Goal: Find specific page/section: Find specific page/section

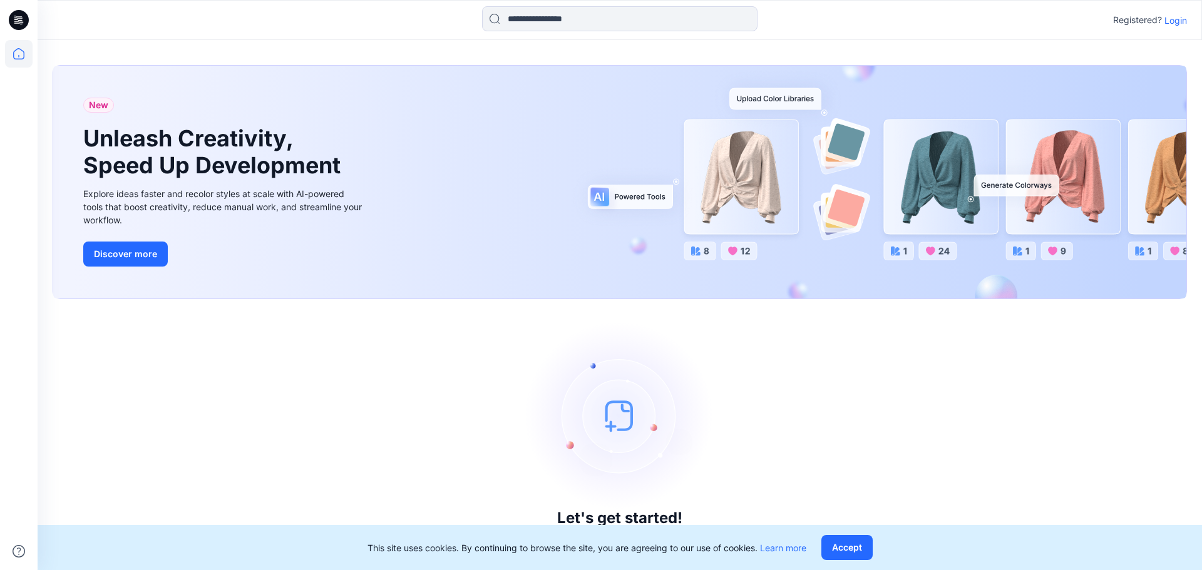
click at [1176, 18] on p "Login" at bounding box center [1175, 20] width 23 height 13
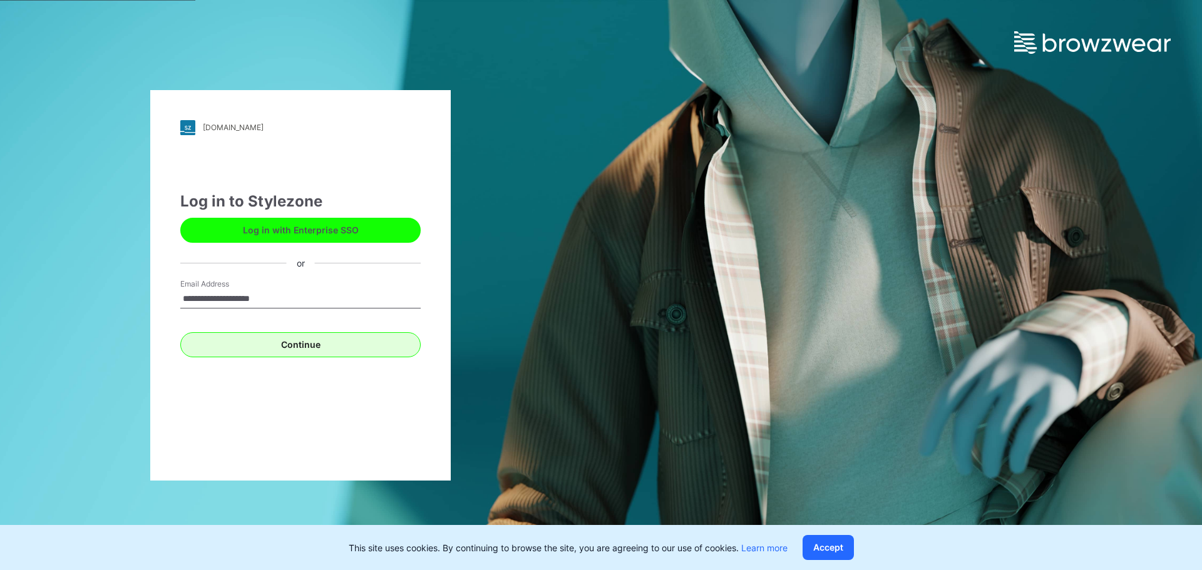
type input "**********"
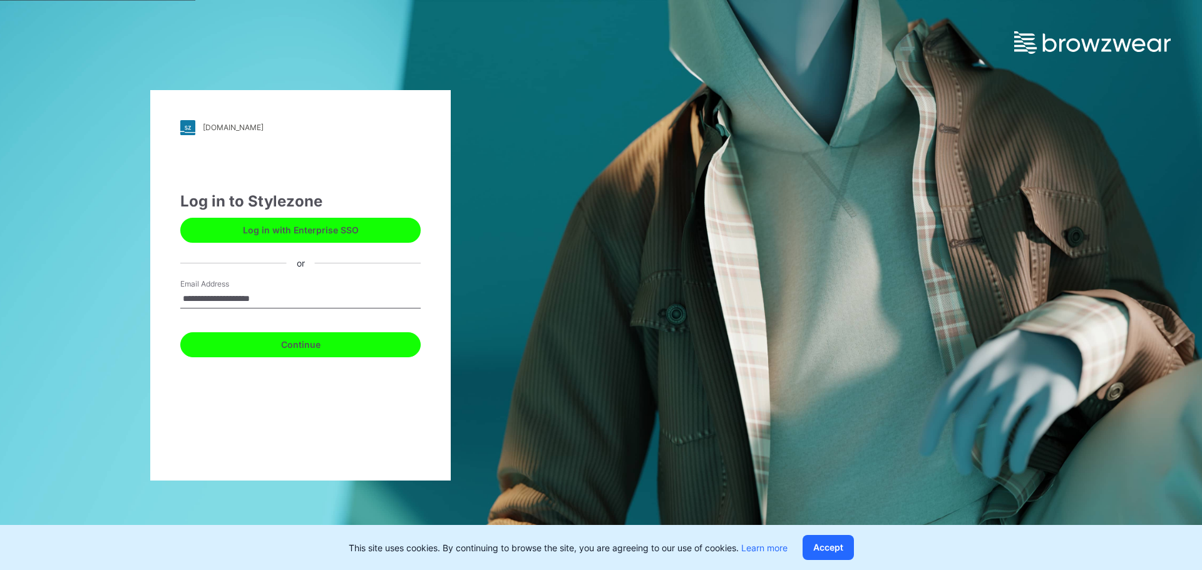
click at [265, 344] on button "Continue" at bounding box center [300, 344] width 240 height 25
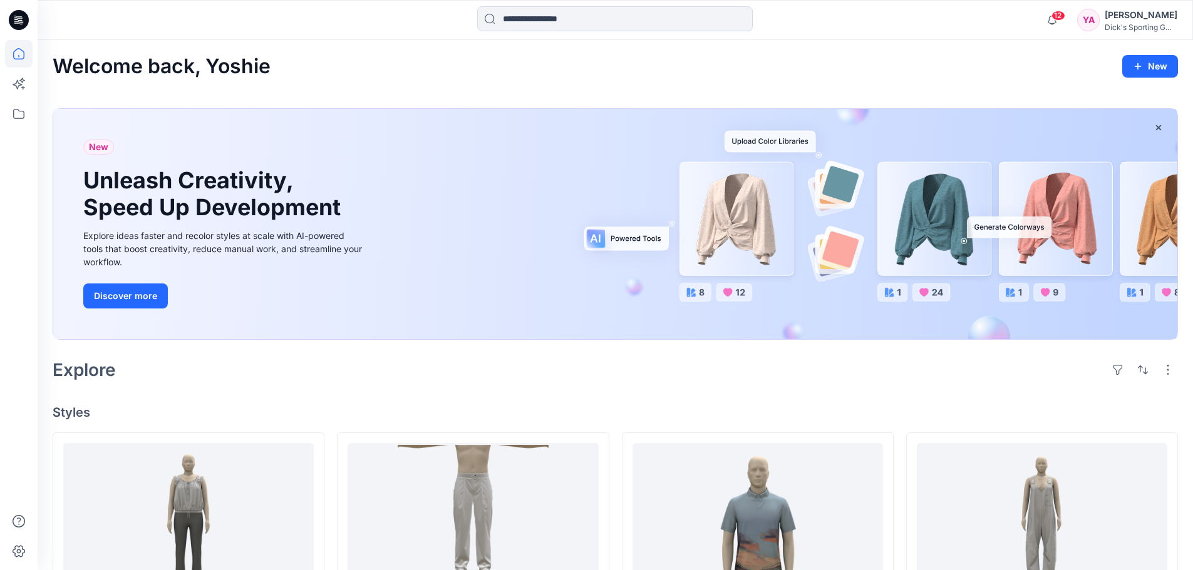
scroll to position [188, 0]
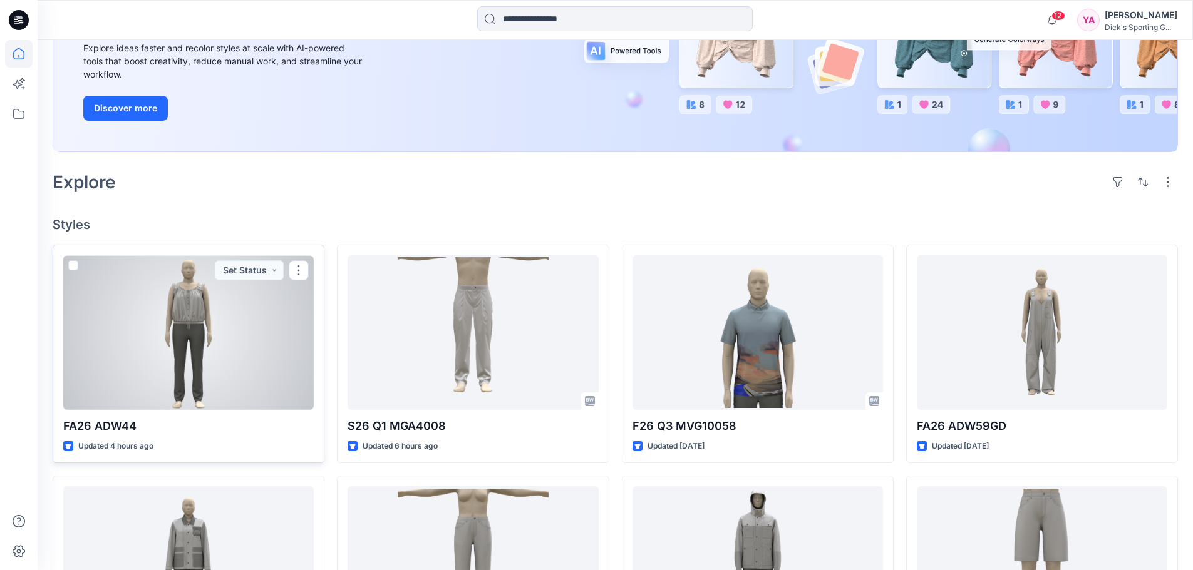
click at [278, 378] on div at bounding box center [188, 332] width 250 height 155
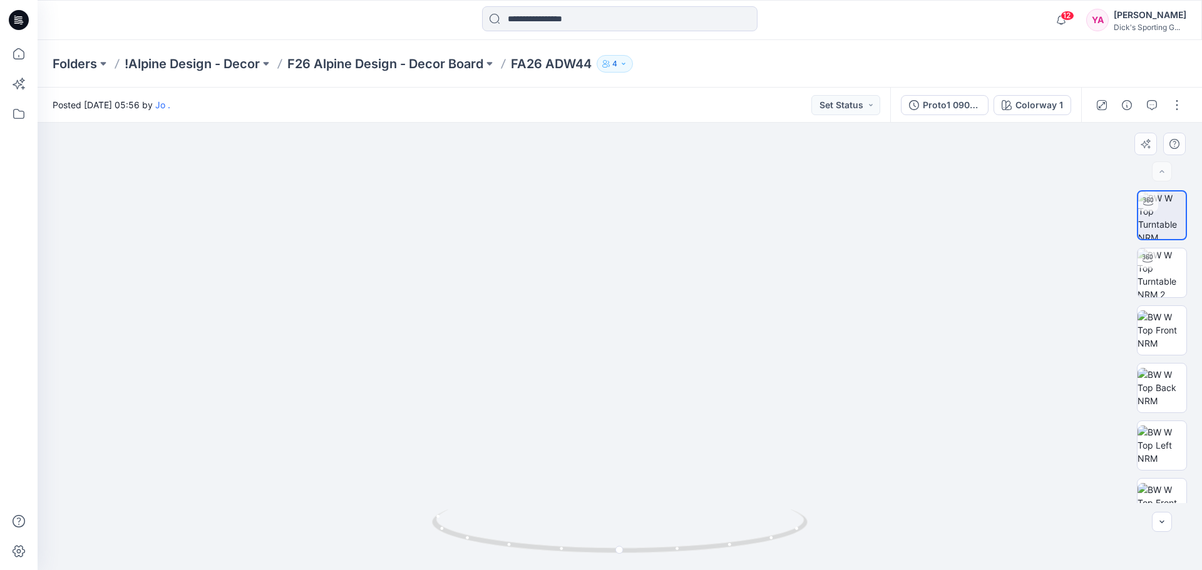
drag, startPoint x: 641, startPoint y: 190, endPoint x: 639, endPoint y: 337, distance: 146.5
click at [639, 337] on img at bounding box center [620, 287] width 974 height 567
drag, startPoint x: 621, startPoint y: 550, endPoint x: 821, endPoint y: 557, distance: 199.8
click at [821, 557] on div at bounding box center [620, 347] width 1164 height 448
drag, startPoint x: 453, startPoint y: 537, endPoint x: 721, endPoint y: 540, distance: 267.3
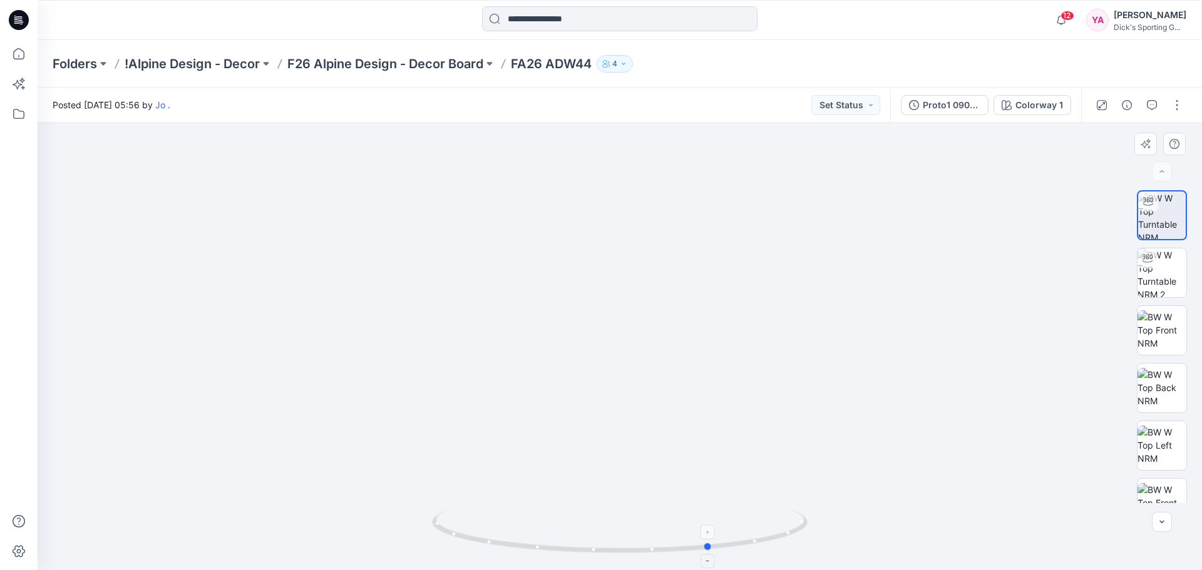
click at [721, 540] on icon at bounding box center [621, 533] width 379 height 47
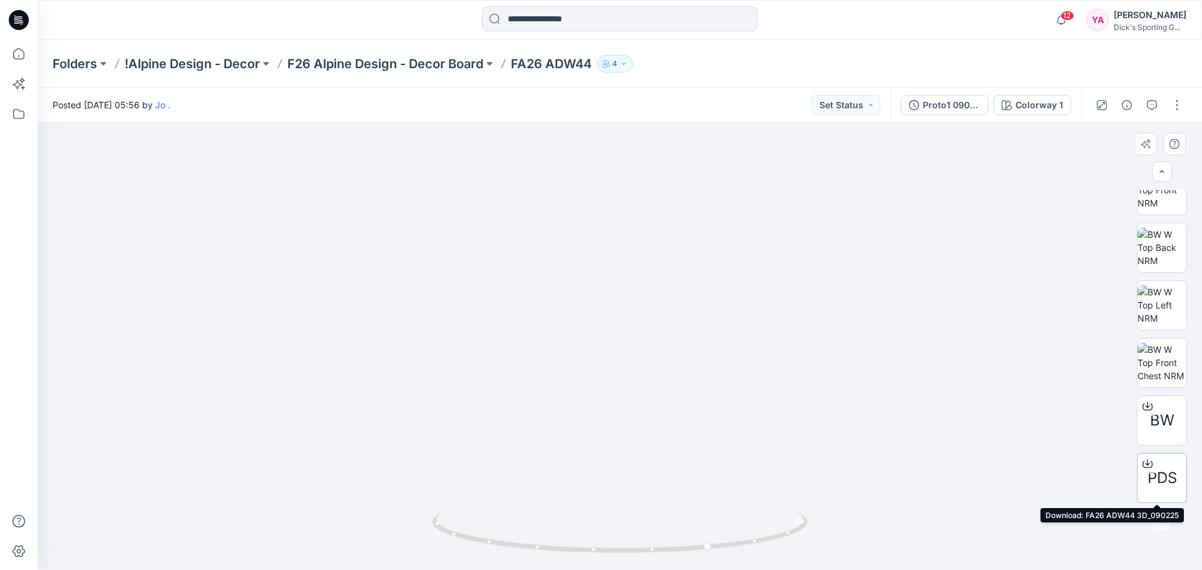
click at [1143, 462] on icon at bounding box center [1148, 464] width 10 height 10
drag, startPoint x: 672, startPoint y: 320, endPoint x: 627, endPoint y: 325, distance: 46.0
click at [580, 323] on img at bounding box center [620, 269] width 1164 height 604
drag, startPoint x: 712, startPoint y: 549, endPoint x: 597, endPoint y: 547, distance: 115.8
click at [597, 549] on icon at bounding box center [621, 533] width 379 height 47
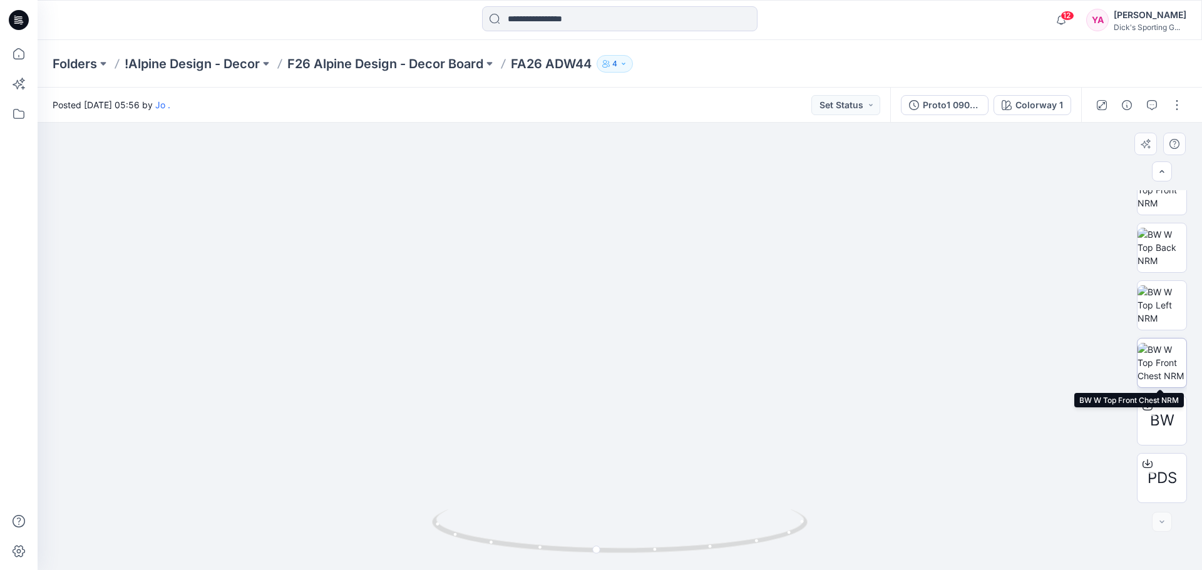
click at [1173, 364] on img at bounding box center [1162, 362] width 49 height 39
drag, startPoint x: 692, startPoint y: 490, endPoint x: 559, endPoint y: 487, distance: 132.8
click at [558, 488] on img at bounding box center [620, 347] width 448 height 448
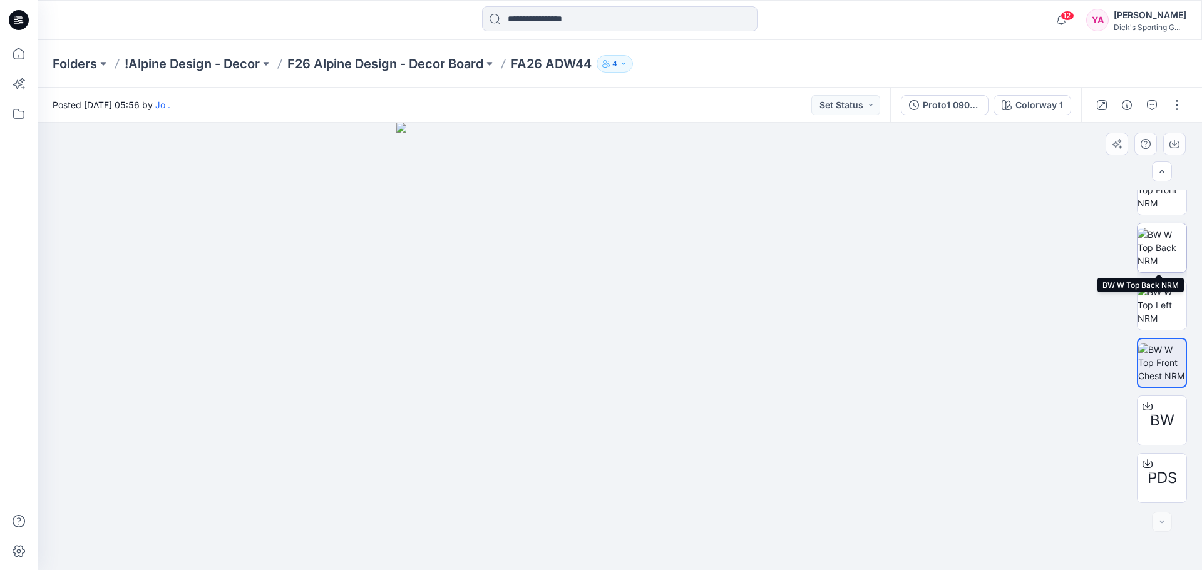
click at [1168, 241] on img at bounding box center [1162, 247] width 49 height 39
drag, startPoint x: 641, startPoint y: 264, endPoint x: 630, endPoint y: 433, distance: 169.4
click at [632, 438] on img at bounding box center [620, 342] width 814 height 458
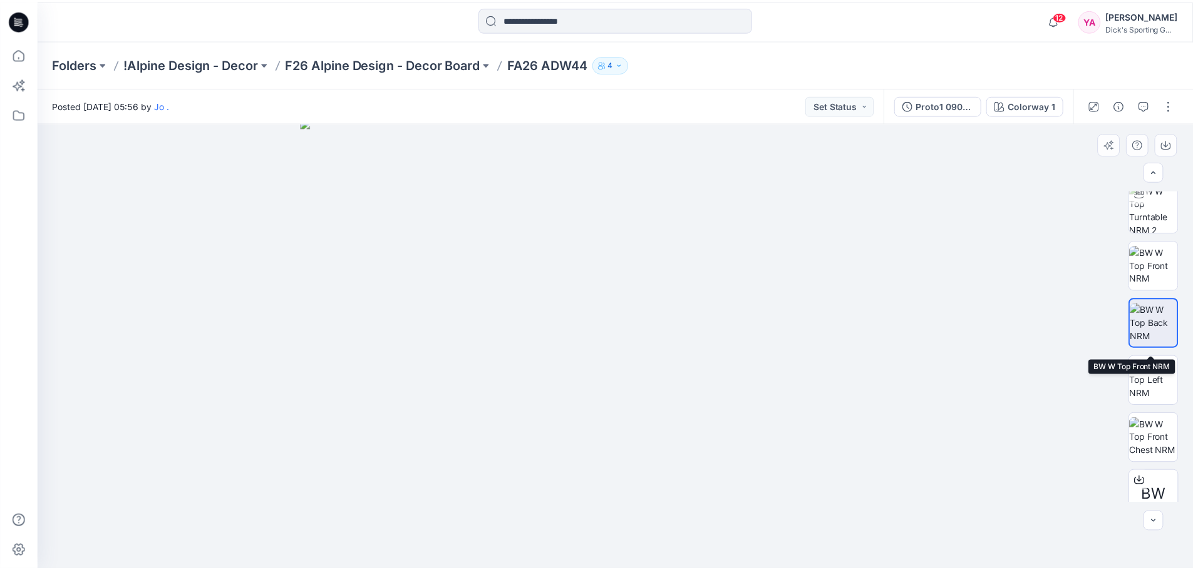
scroll to position [0, 0]
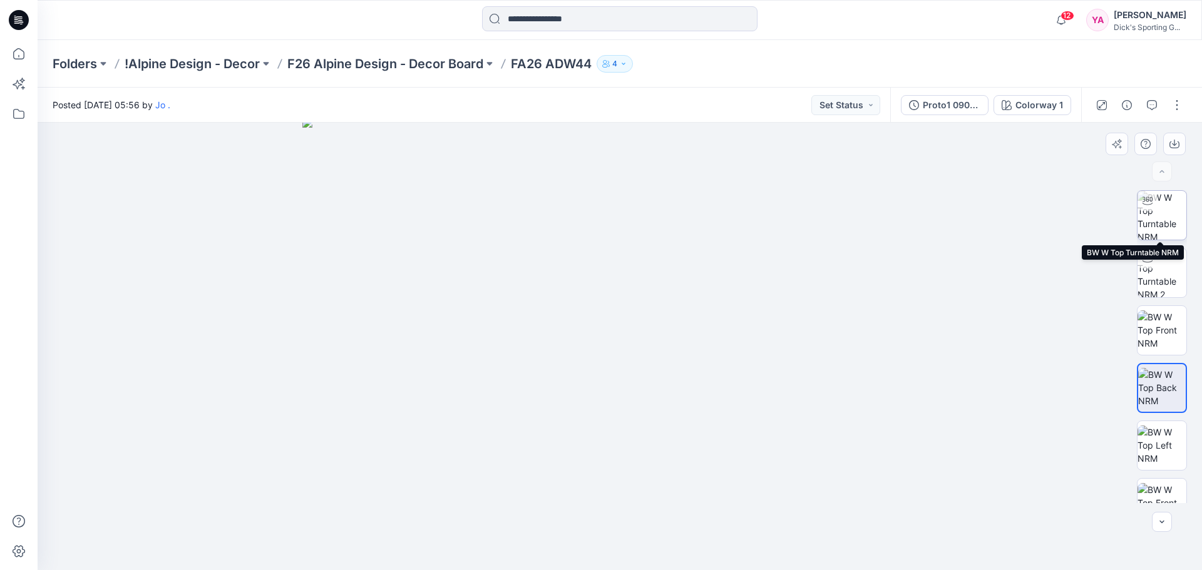
click at [1153, 231] on img at bounding box center [1162, 215] width 49 height 49
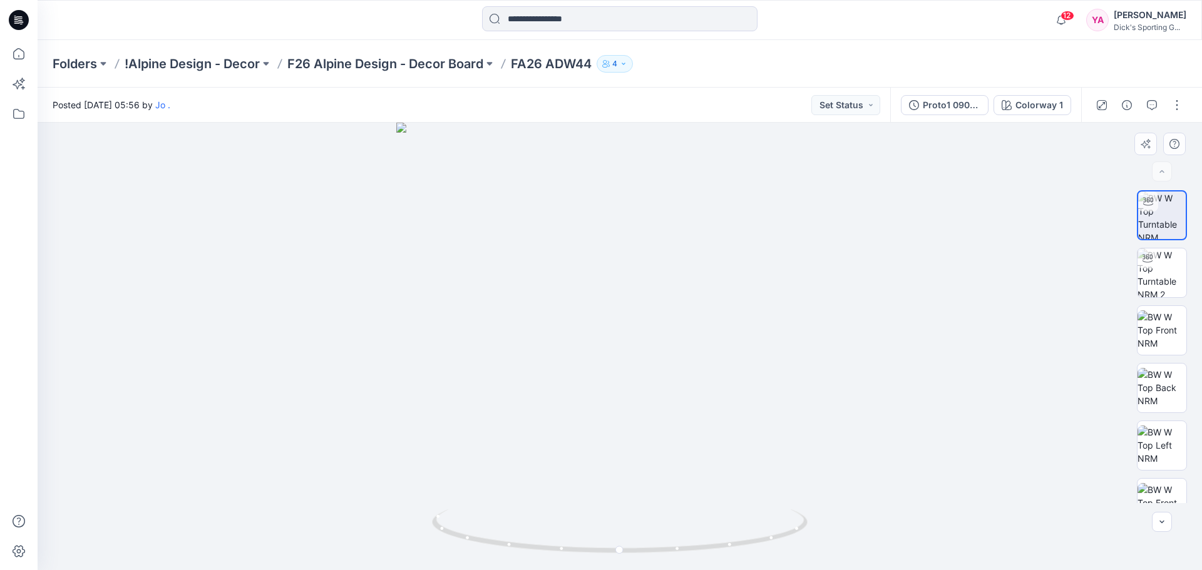
click at [786, 218] on div at bounding box center [620, 347] width 1164 height 448
click at [1172, 346] on img at bounding box center [1162, 330] width 49 height 39
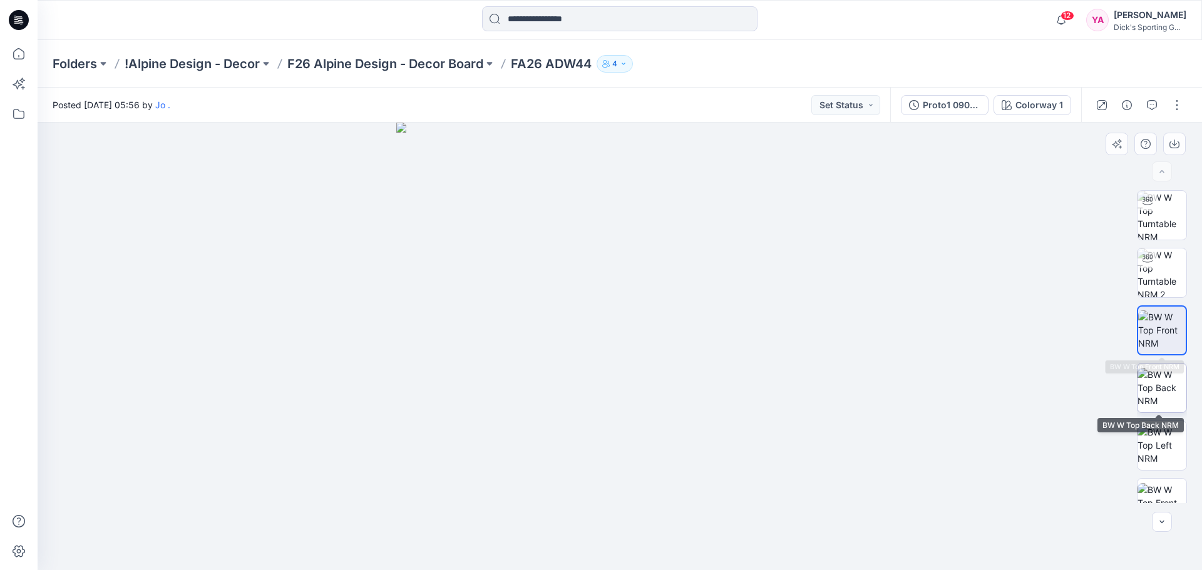
click at [1157, 373] on img at bounding box center [1162, 387] width 49 height 39
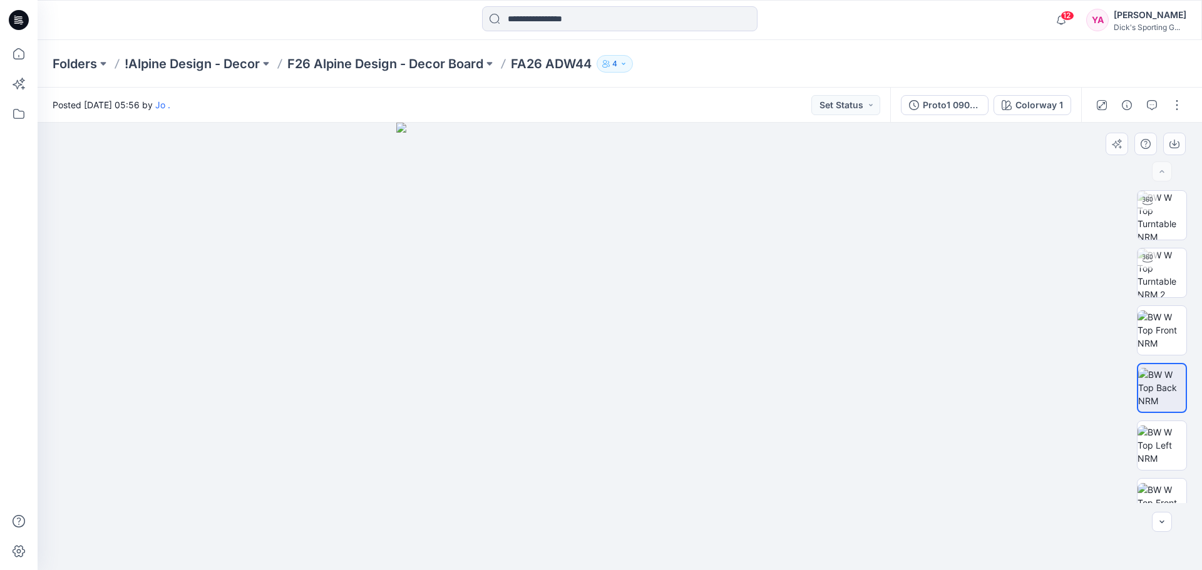
click at [1072, 297] on div at bounding box center [620, 347] width 1164 height 448
click at [1164, 430] on img at bounding box center [1162, 445] width 49 height 39
click at [899, 19] on div at bounding box center [620, 20] width 582 height 28
click at [359, 73] on div "Folders !Alpine Design - Decor F26 Alpine Design - Decor Board FA26 ADW44 4" at bounding box center [620, 64] width 1164 height 48
click at [377, 63] on p "F26 Alpine Design - Decor Board" at bounding box center [385, 64] width 196 height 18
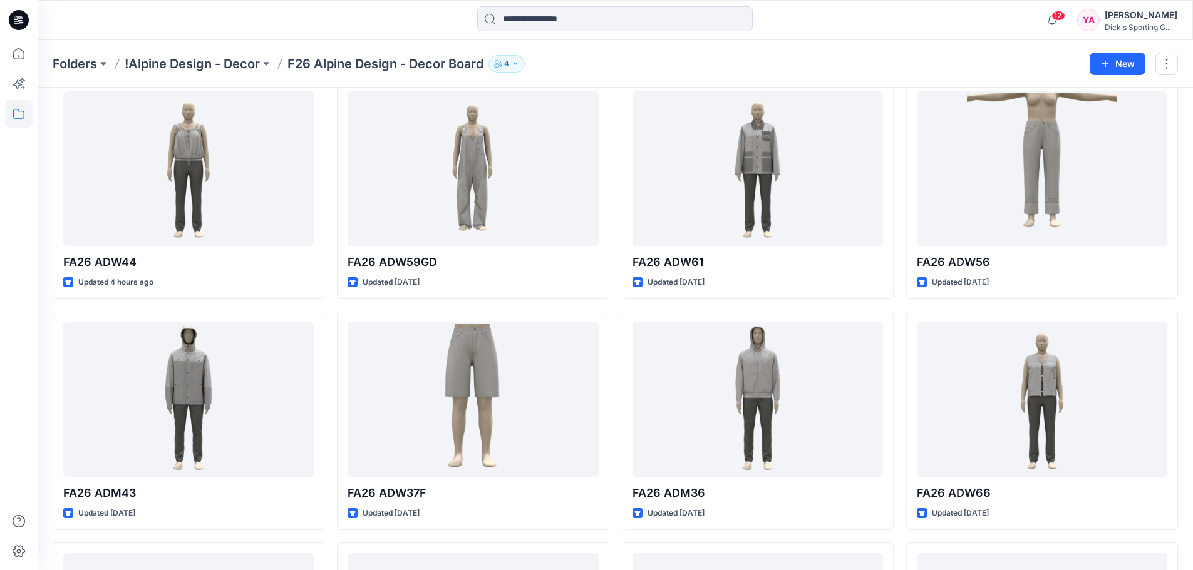
scroll to position [59, 0]
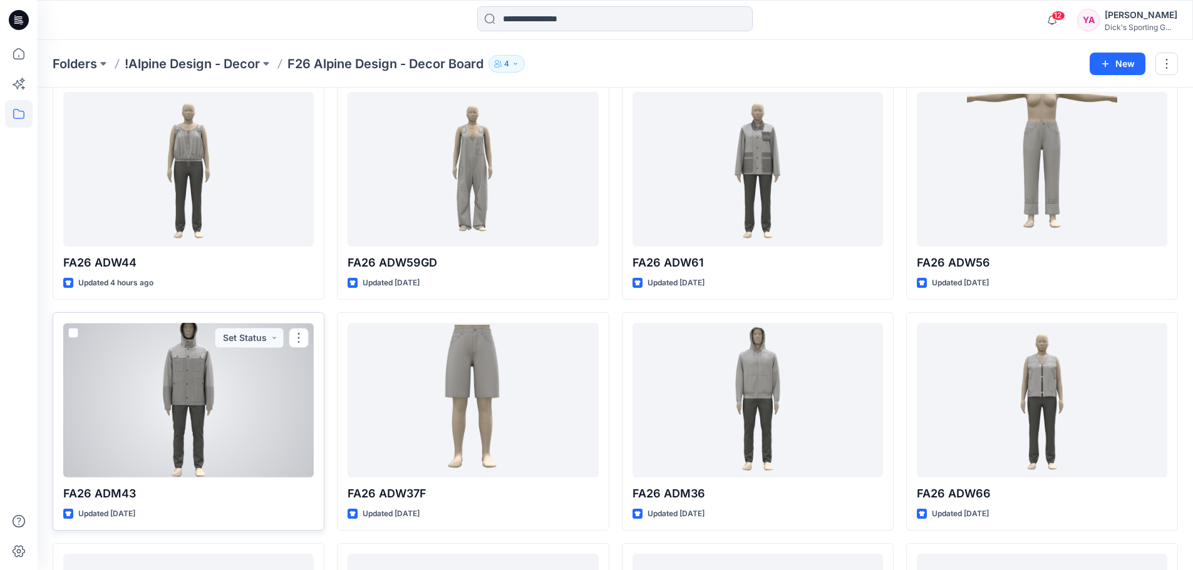
click at [153, 429] on div at bounding box center [188, 400] width 250 height 155
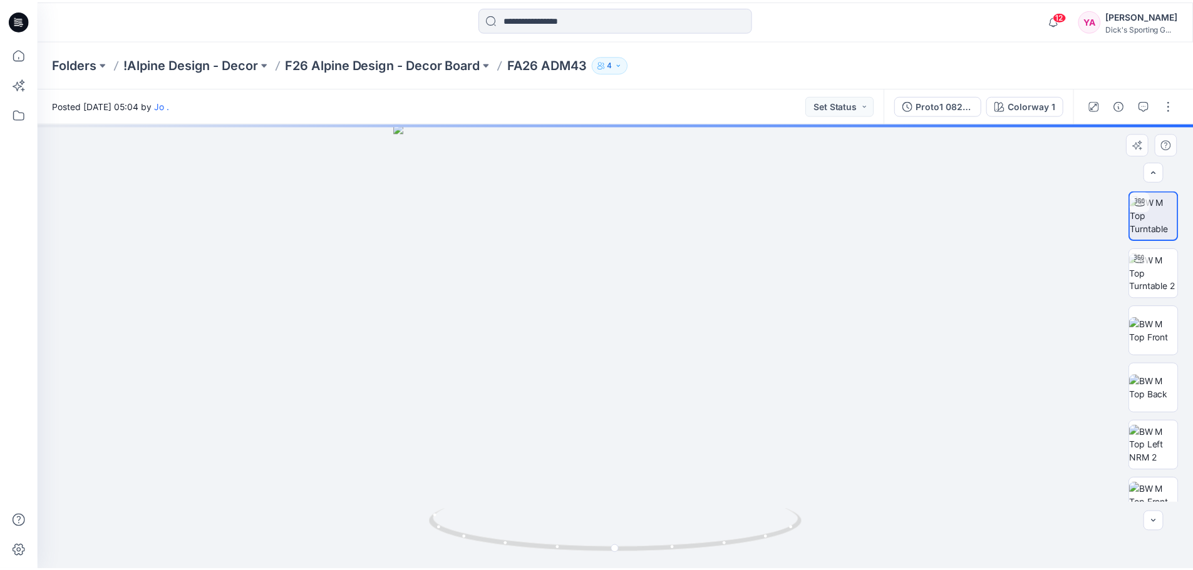
scroll to position [140, 0]
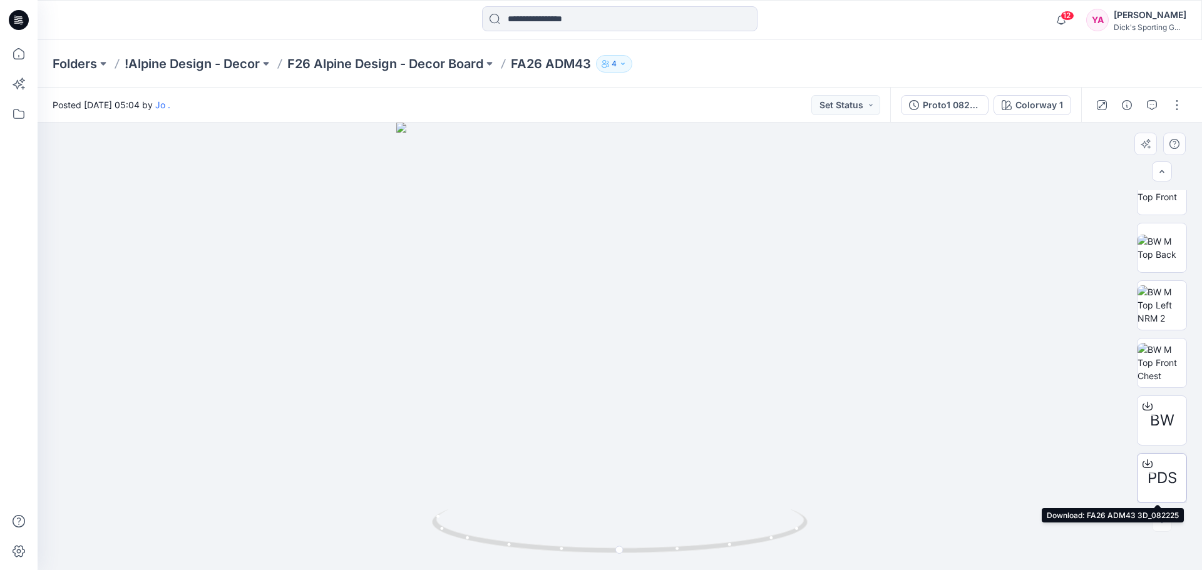
click at [1161, 483] on span "PDS" at bounding box center [1162, 478] width 29 height 23
click at [241, 66] on p "!Alpine Design - Decor" at bounding box center [192, 64] width 135 height 18
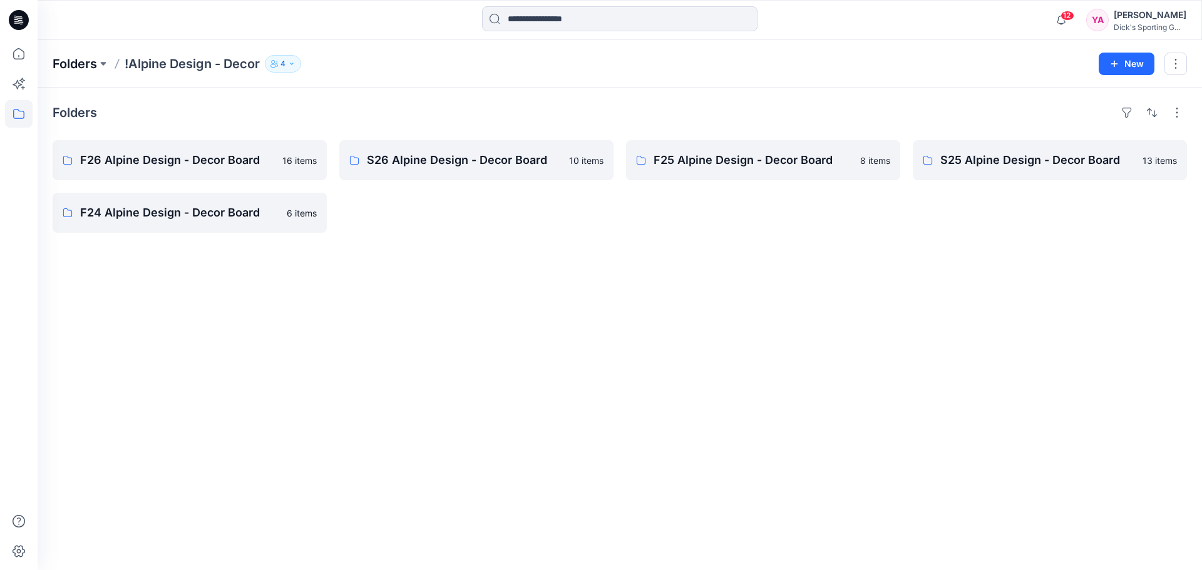
click at [91, 69] on p "Folders" at bounding box center [75, 64] width 44 height 18
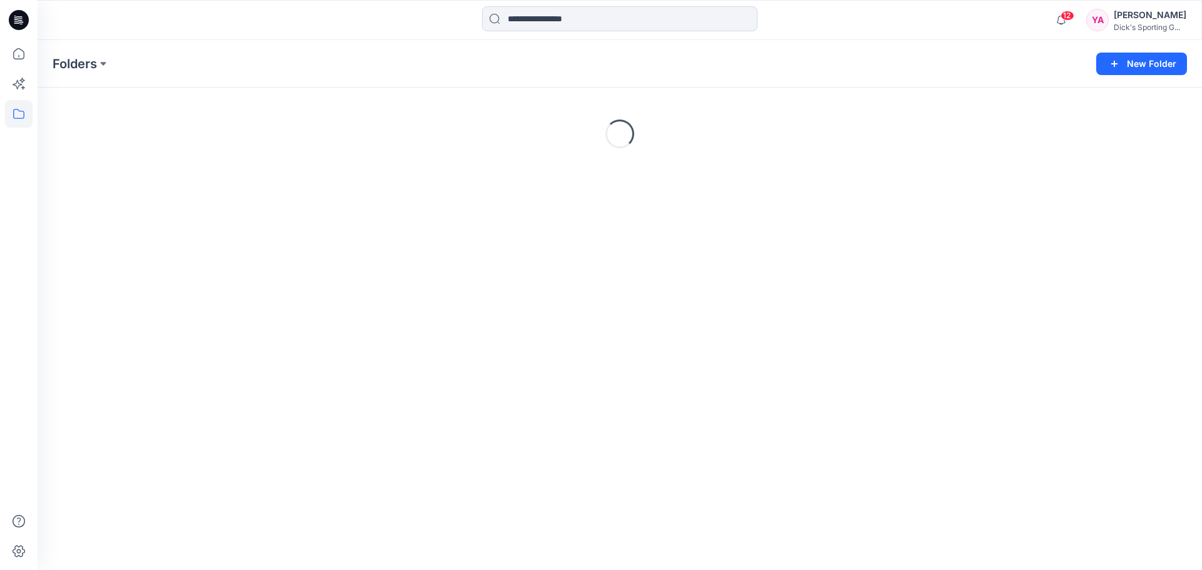
click at [275, 102] on div "Loading..." at bounding box center [620, 134] width 1164 height 188
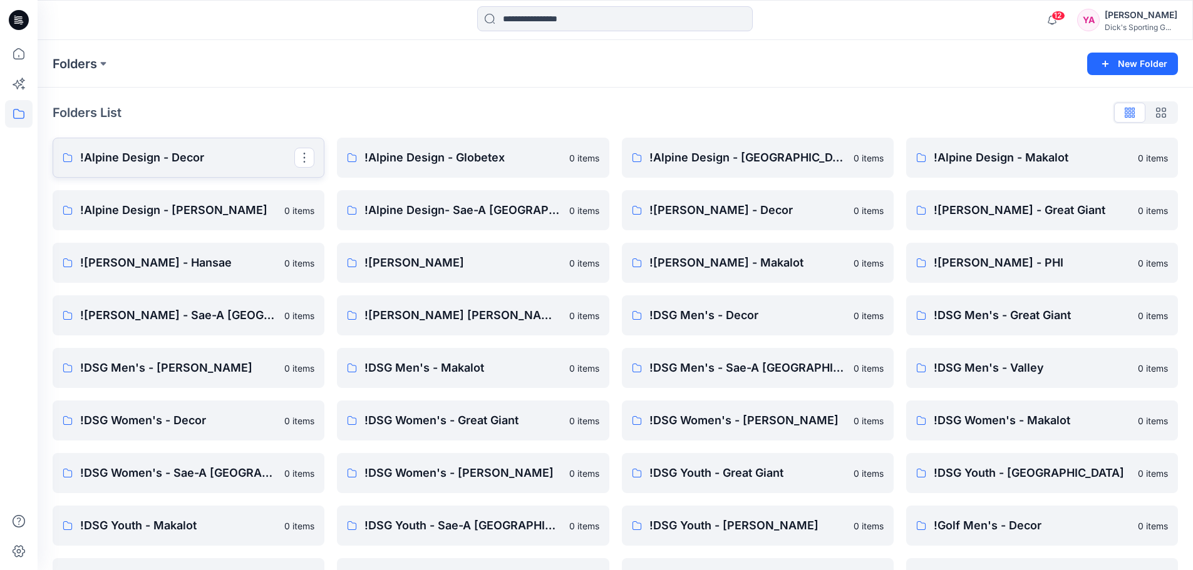
click at [172, 163] on p "!Alpine Design - Decor" at bounding box center [187, 158] width 214 height 18
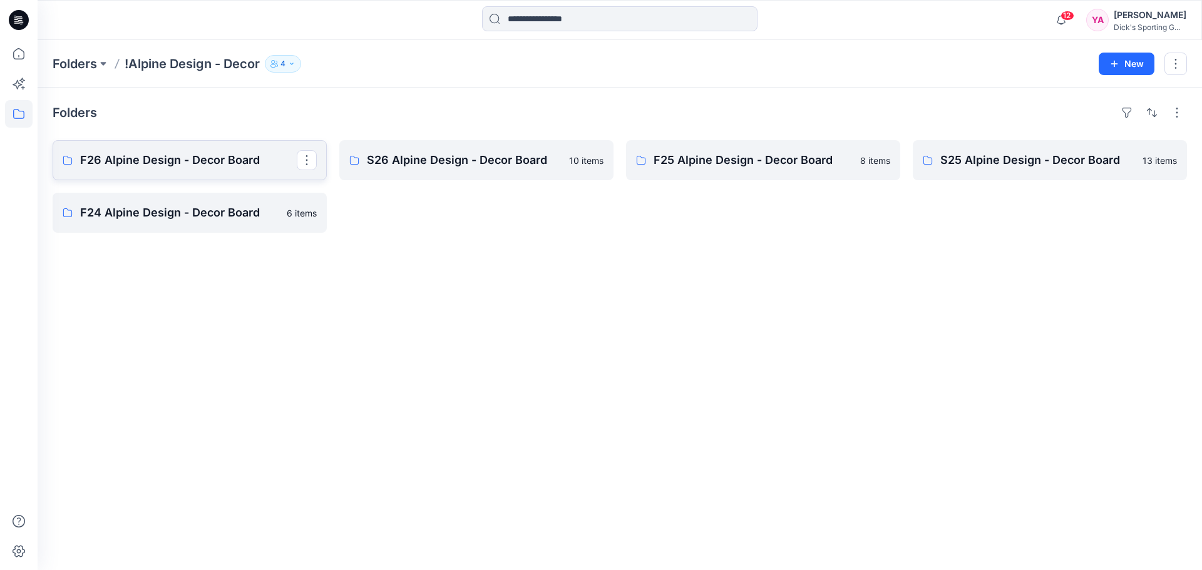
click at [202, 170] on link "F26 Alpine Design - Decor Board" at bounding box center [190, 160] width 274 height 40
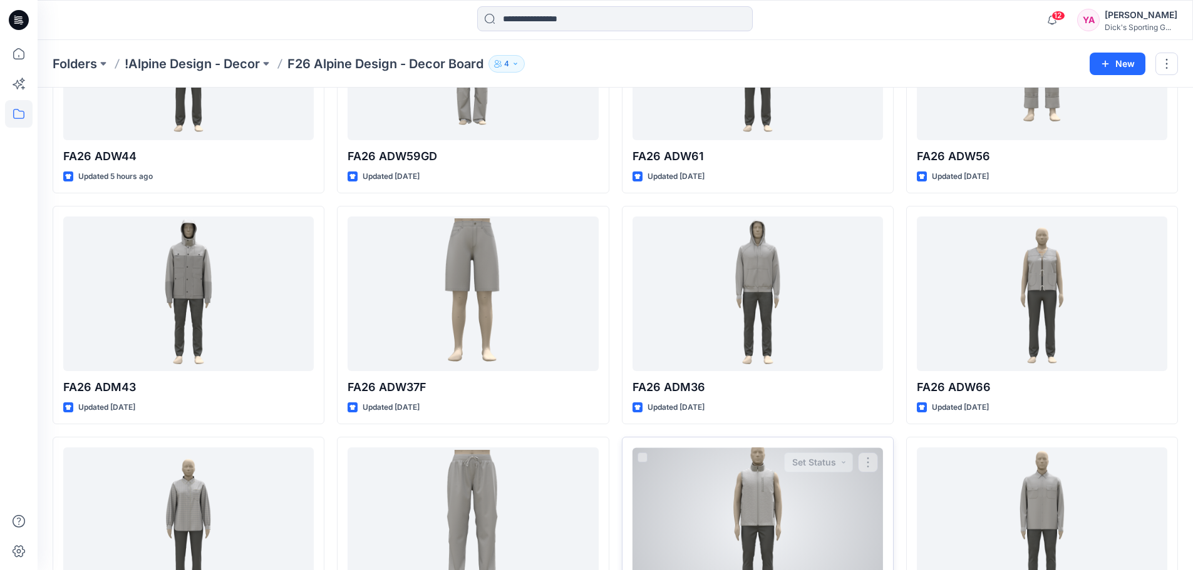
scroll to position [188, 0]
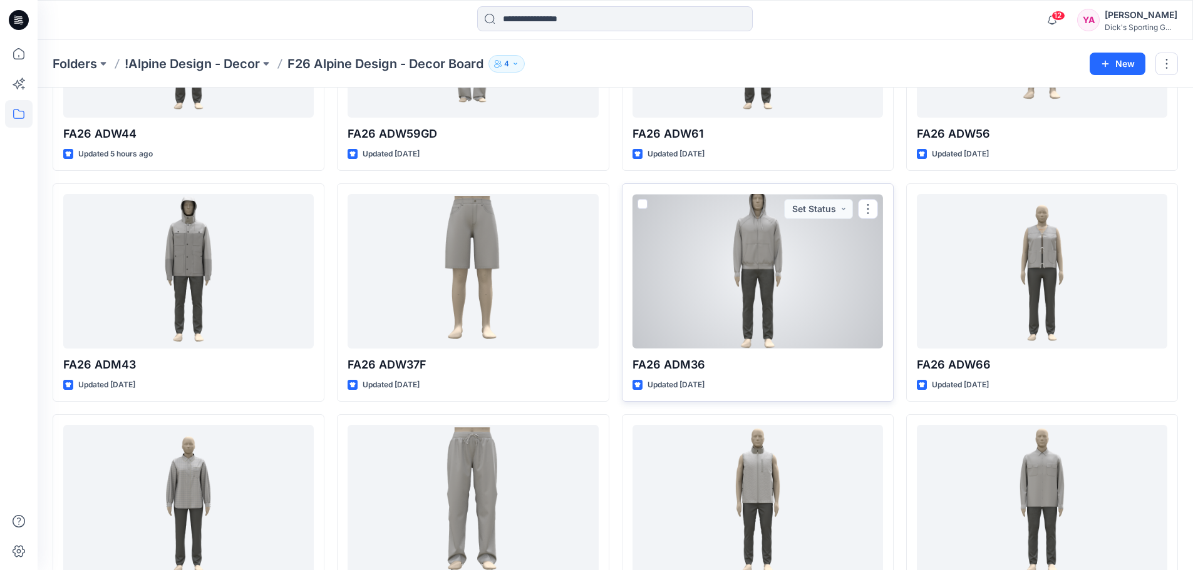
click at [777, 280] on div at bounding box center [757, 271] width 250 height 155
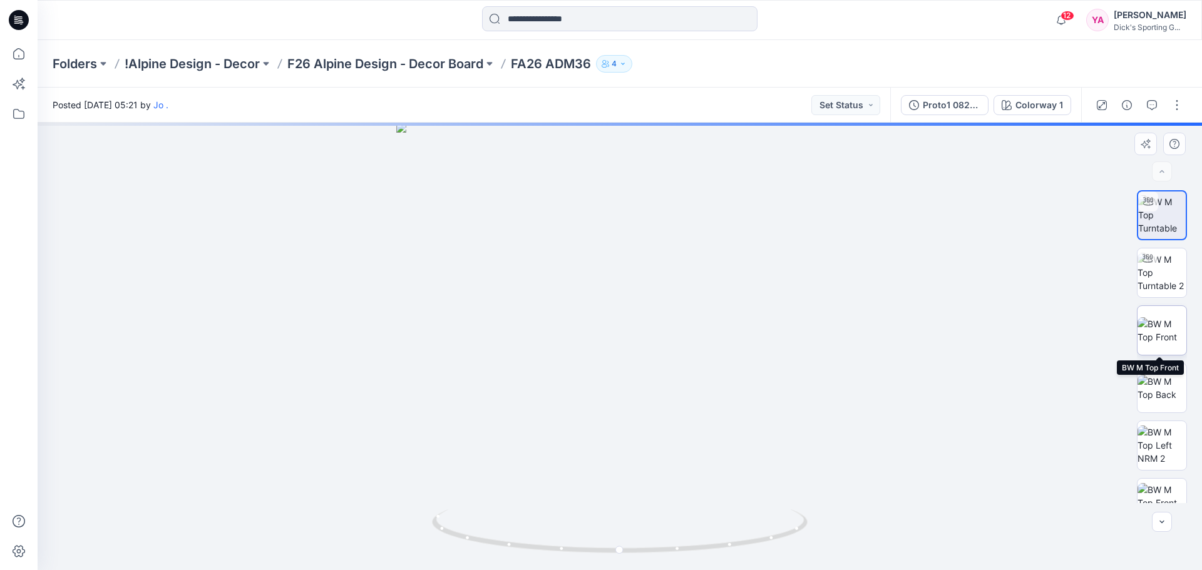
click at [1162, 334] on img at bounding box center [1162, 330] width 49 height 26
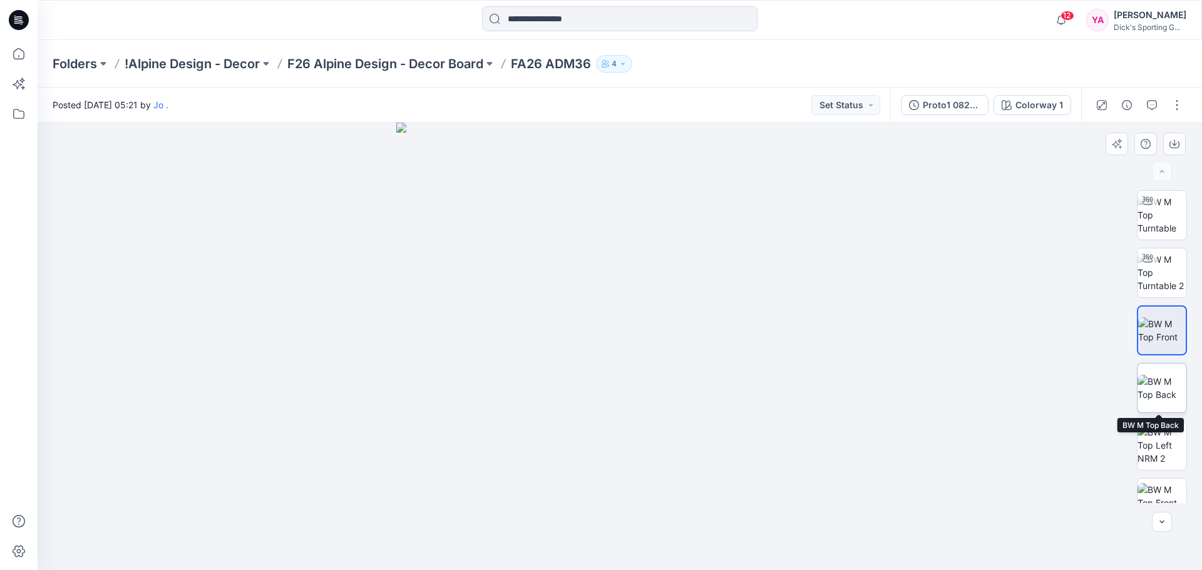
click at [1146, 391] on img at bounding box center [1162, 388] width 49 height 26
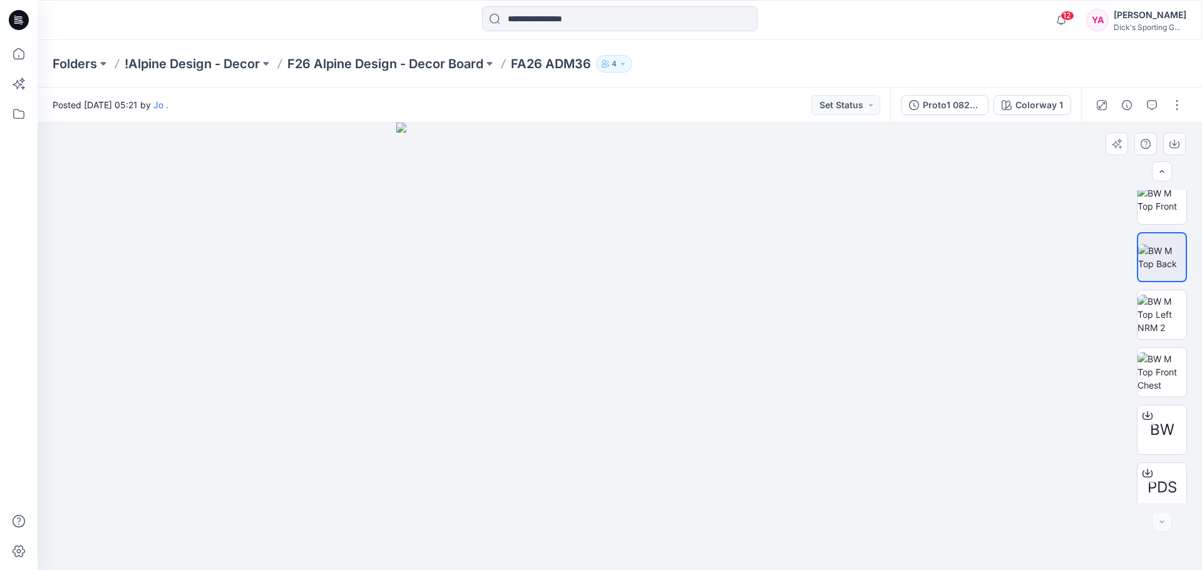
scroll to position [140, 0]
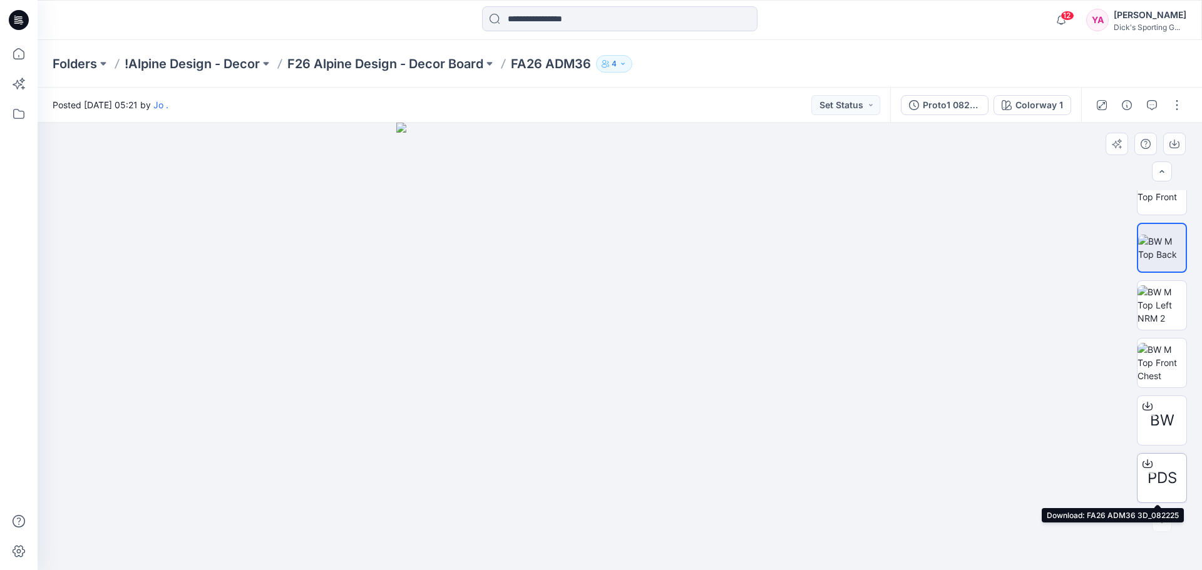
click at [1143, 466] on icon at bounding box center [1148, 464] width 10 height 10
click at [922, 35] on div "12 Notifications Jo . shared Proto1 090225 in F26 Alpine Design - Decor Board (…" at bounding box center [620, 20] width 1164 height 40
click at [902, 32] on div at bounding box center [620, 20] width 582 height 28
